Goal: Transaction & Acquisition: Purchase product/service

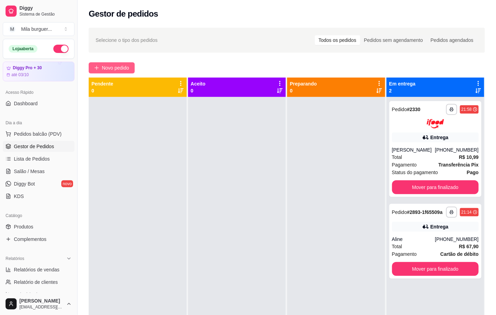
click at [113, 70] on span "Novo pedido" at bounding box center [115, 68] width 27 height 8
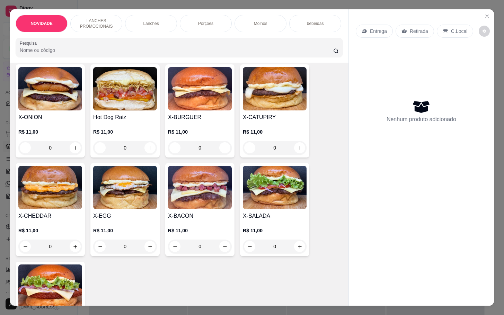
scroll to position [260, 0]
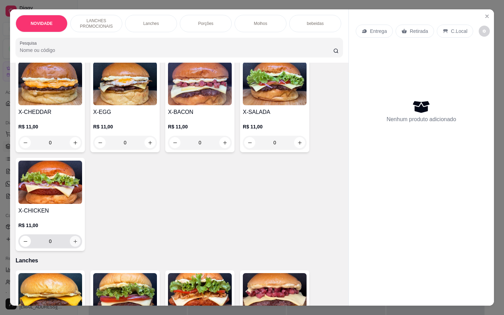
click at [76, 247] on button "increase-product-quantity" at bounding box center [75, 241] width 11 height 11
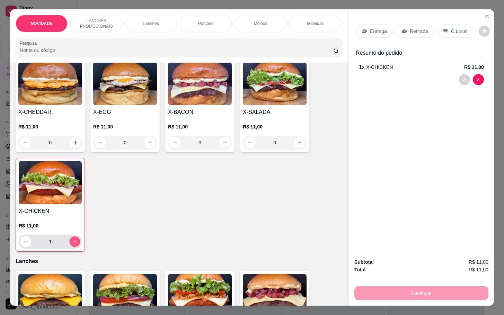
click at [74, 246] on button "increase-product-quantity" at bounding box center [75, 241] width 11 height 11
type input "2"
click at [297, 145] on icon "increase-product-quantity" at bounding box center [299, 142] width 5 height 5
type input "1"
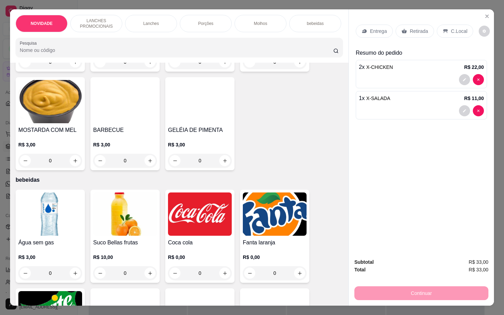
scroll to position [1195, 0]
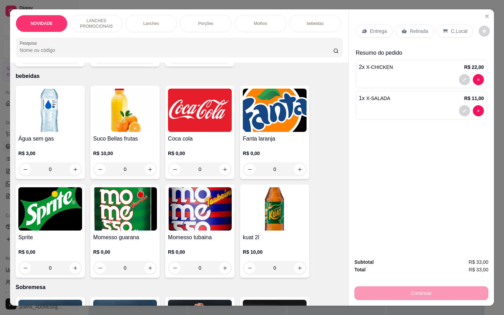
click at [225, 264] on div "0" at bounding box center [200, 268] width 64 height 14
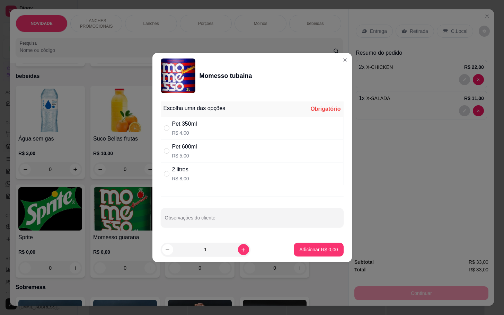
click at [240, 161] on div "Pet 600ml R$ 5,00" at bounding box center [252, 151] width 183 height 23
click at [247, 177] on div "2 litros R$ 8,00" at bounding box center [252, 173] width 183 height 23
radio input "false"
radio input "true"
click at [319, 253] on p "Adicionar R$ 8,00" at bounding box center [318, 249] width 38 height 7
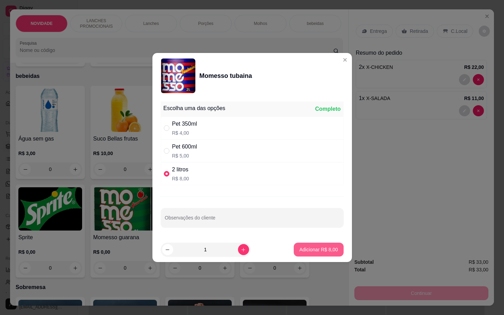
type input "1"
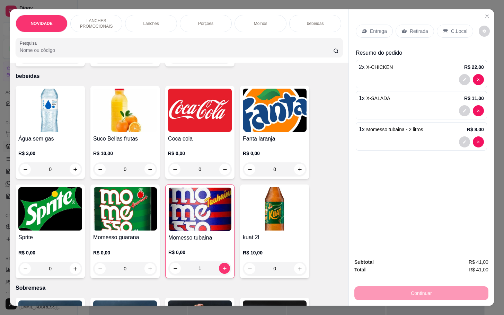
click at [414, 25] on div "Retirada" at bounding box center [414, 31] width 38 height 13
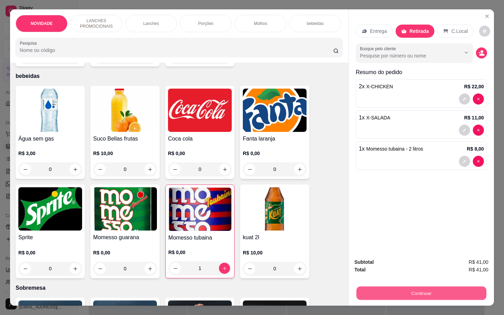
click at [407, 286] on button "Continuar" at bounding box center [421, 293] width 130 height 14
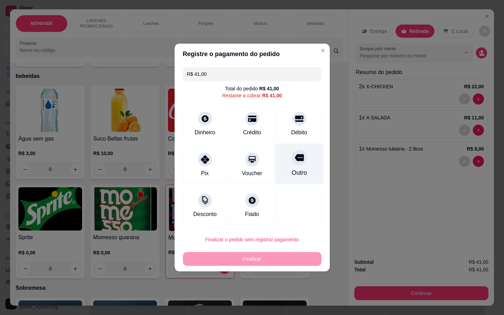
click at [309, 160] on div "Outro" at bounding box center [299, 164] width 49 height 41
type input "R$ 0,00"
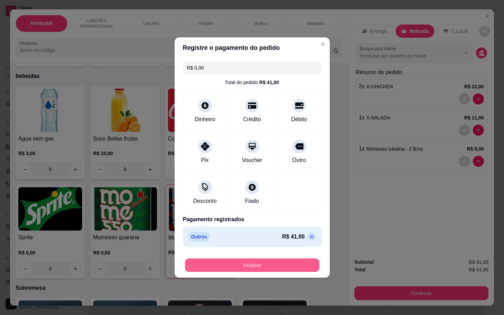
click at [268, 262] on button "Finalizar" at bounding box center [252, 266] width 134 height 14
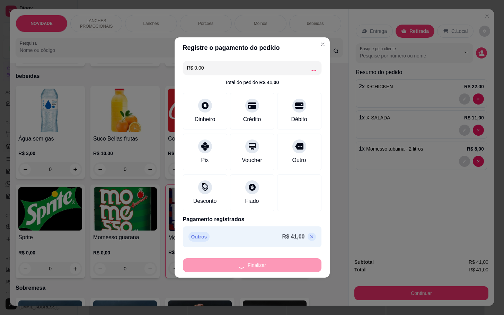
type input "0"
type input "-R$ 41,00"
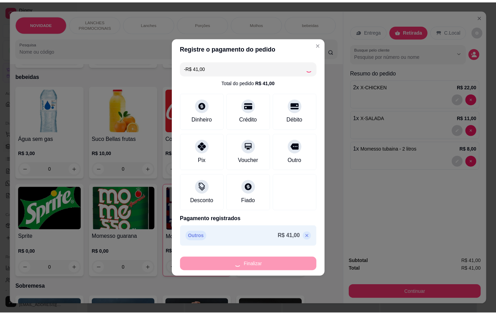
scroll to position [1192, 0]
